Goal: Transaction & Acquisition: Purchase product/service

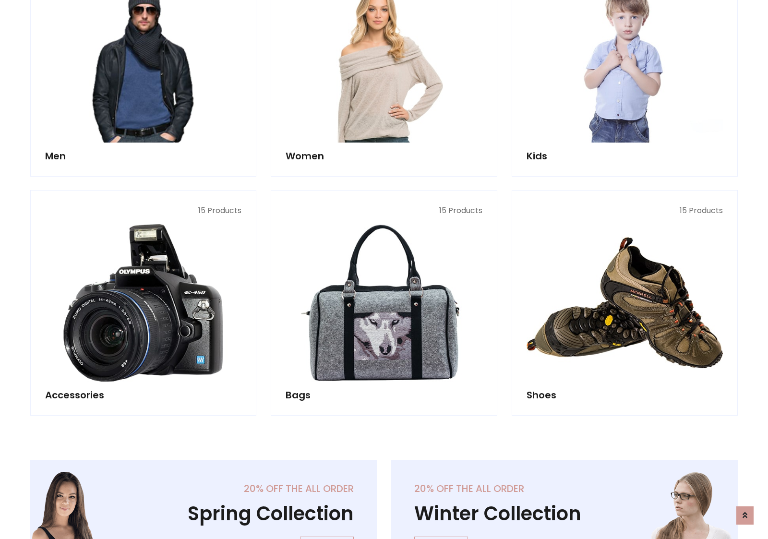
scroll to position [321, 0]
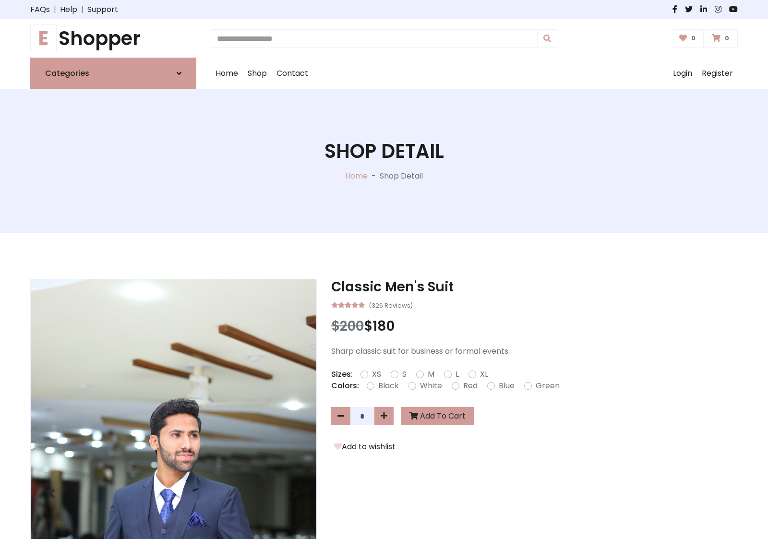
click at [113, 38] on h1 "E Shopper" at bounding box center [113, 38] width 166 height 23
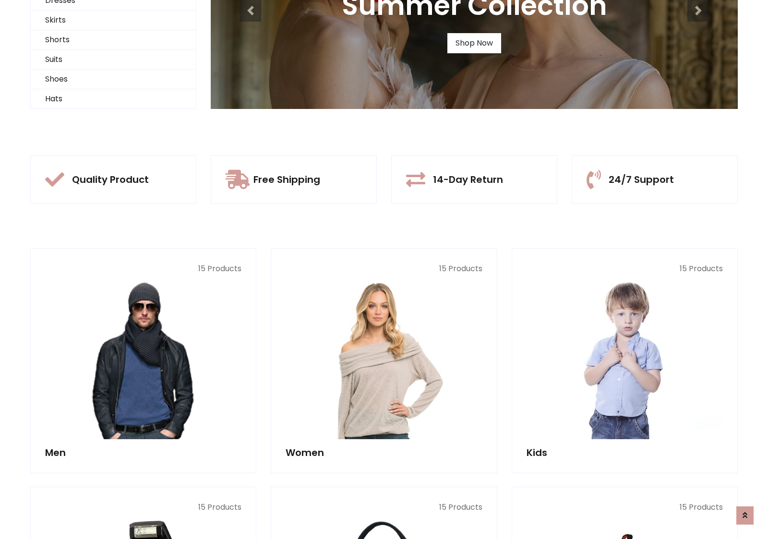
scroll to position [93, 0]
